Goal: Navigation & Orientation: Find specific page/section

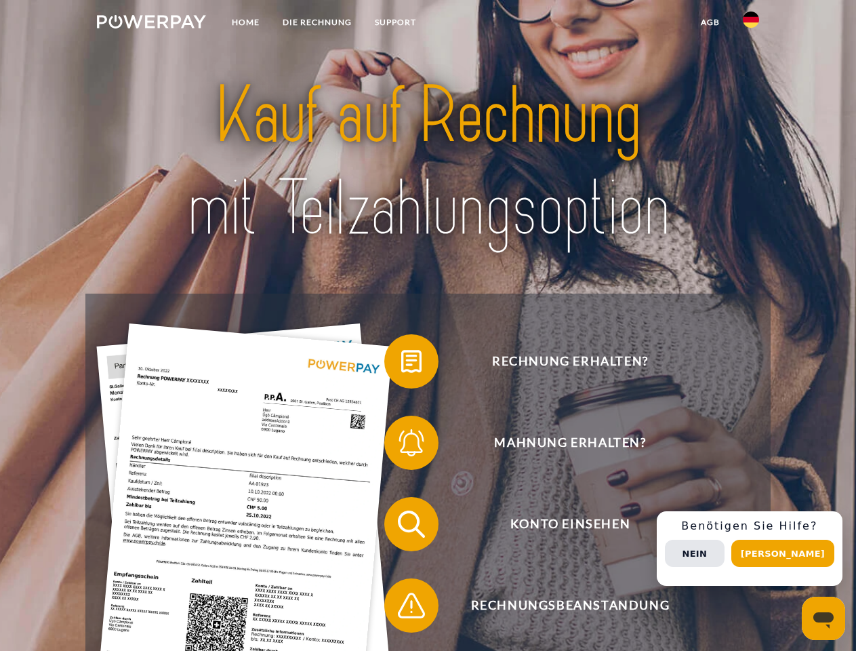
click at [151, 24] on img at bounding box center [151, 22] width 109 height 14
click at [751, 24] on img at bounding box center [751, 20] width 16 height 16
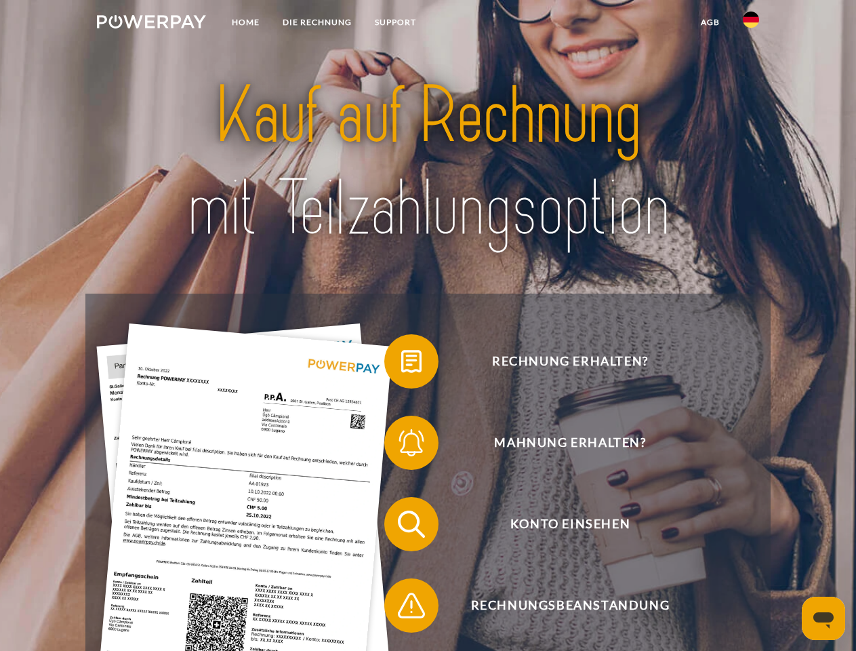
click at [710, 22] on link "agb" at bounding box center [710, 22] width 42 height 24
click at [401, 364] on span at bounding box center [391, 361] width 68 height 68
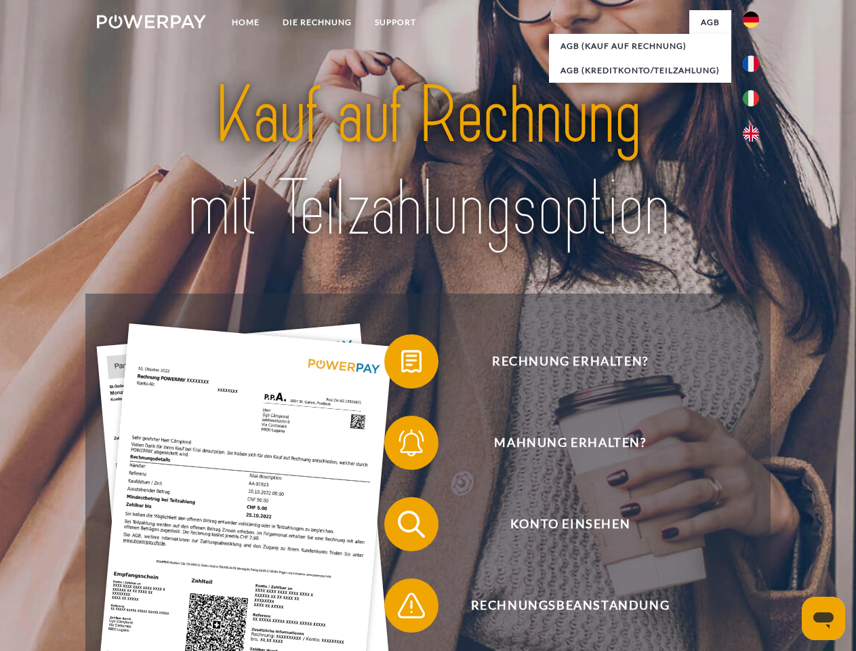
click at [401, 527] on span at bounding box center [391, 524] width 68 height 68
click at [401, 608] on span at bounding box center [391, 605] width 68 height 68
click at [754, 548] on div "Rechnung erhalten? Mahnung erhalten? Konto einsehen" at bounding box center [427, 564] width 684 height 542
click at [721, 551] on span "Konto einsehen" at bounding box center [570, 524] width 332 height 54
click at [787, 553] on header "Home DIE RECHNUNG SUPPORT" at bounding box center [428, 468] width 856 height 936
